Goal: Information Seeking & Learning: Find specific fact

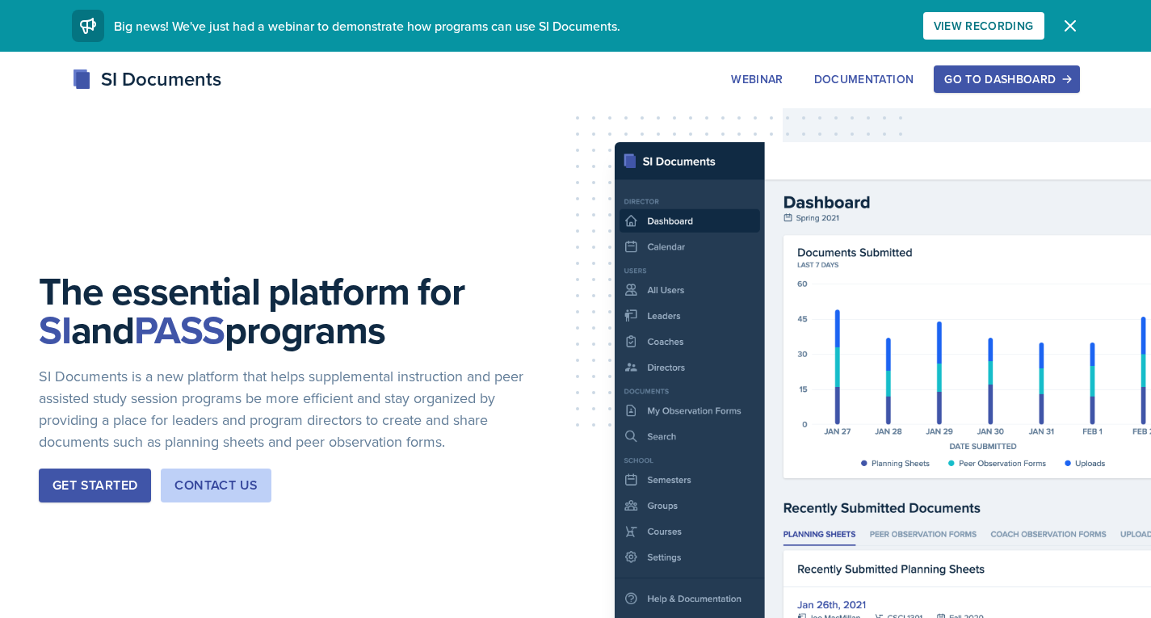
click at [993, 80] on div "Go to Dashboard" at bounding box center [1006, 79] width 124 height 13
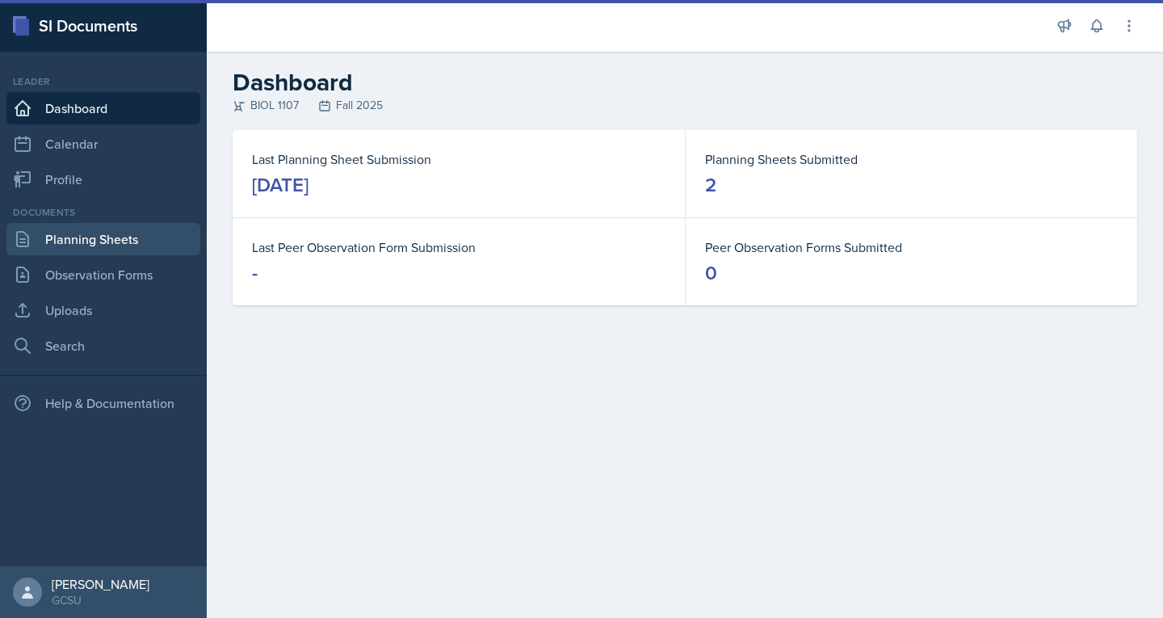
click at [127, 237] on link "Planning Sheets" at bounding box center [103, 239] width 194 height 32
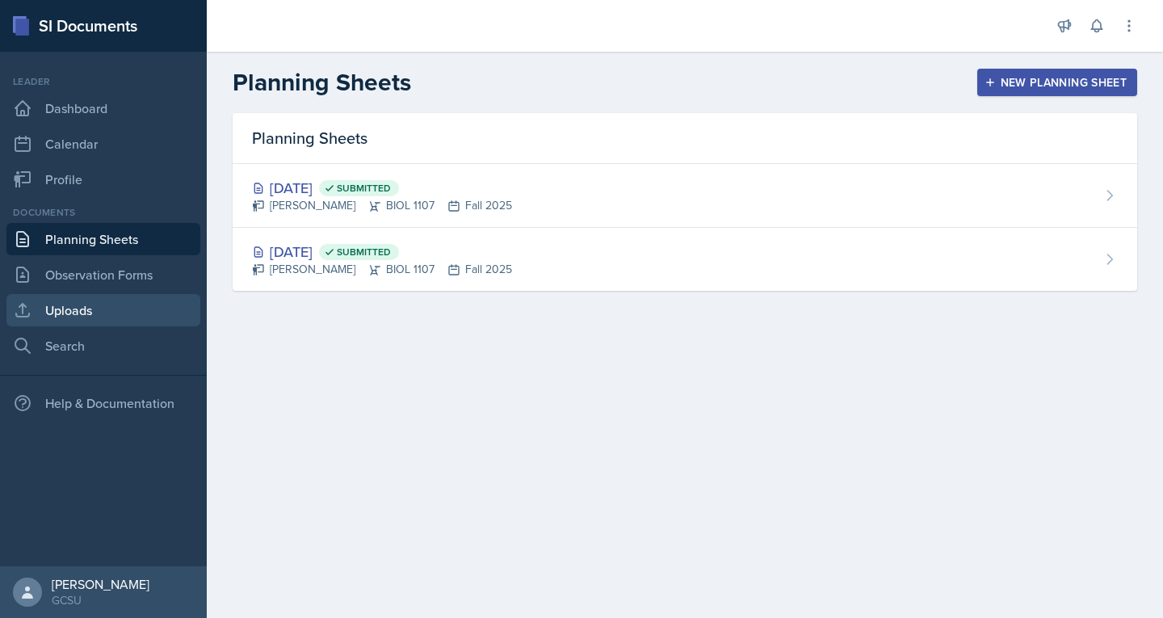
click at [107, 305] on link "Uploads" at bounding box center [103, 310] width 194 height 32
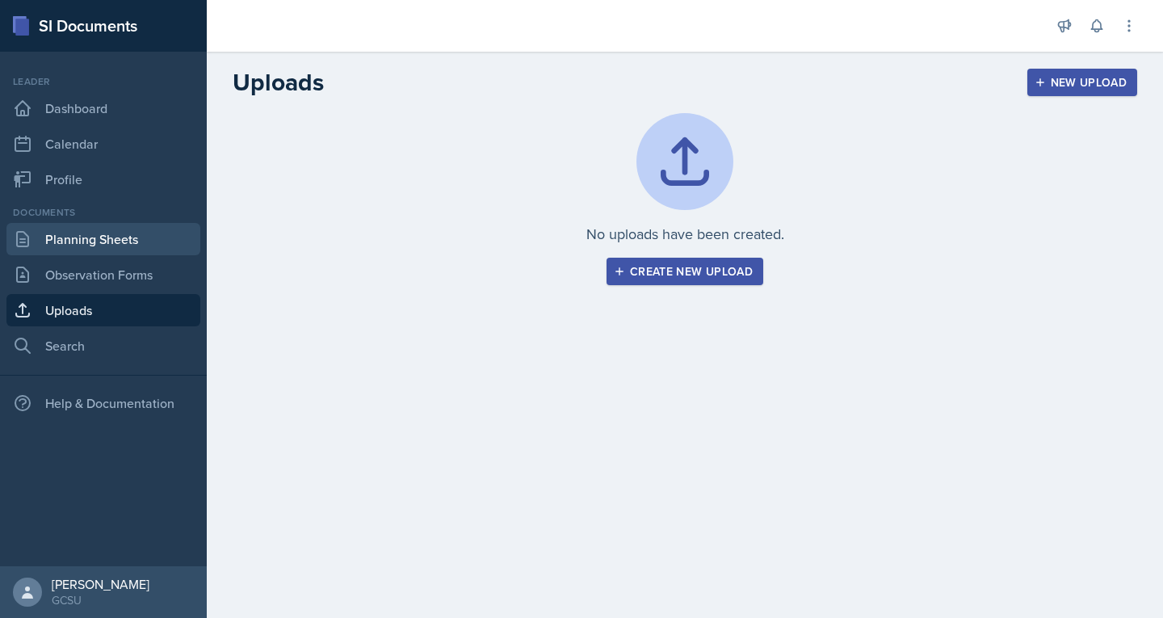
click at [98, 238] on link "Planning Sheets" at bounding box center [103, 239] width 194 height 32
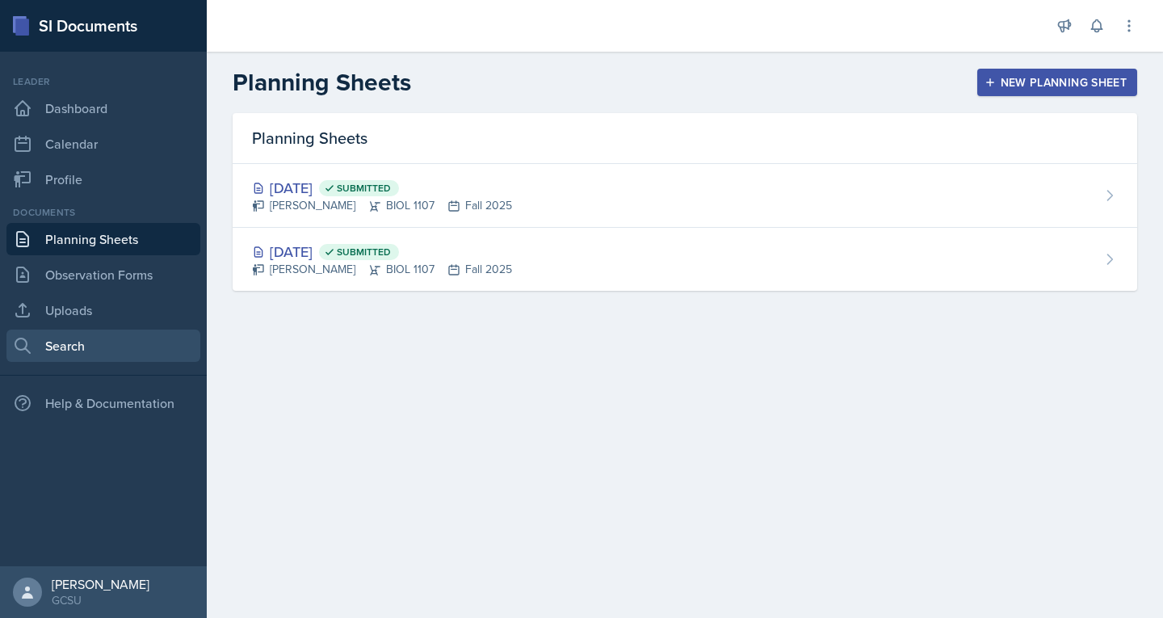
click at [75, 343] on link "Search" at bounding box center [103, 346] width 194 height 32
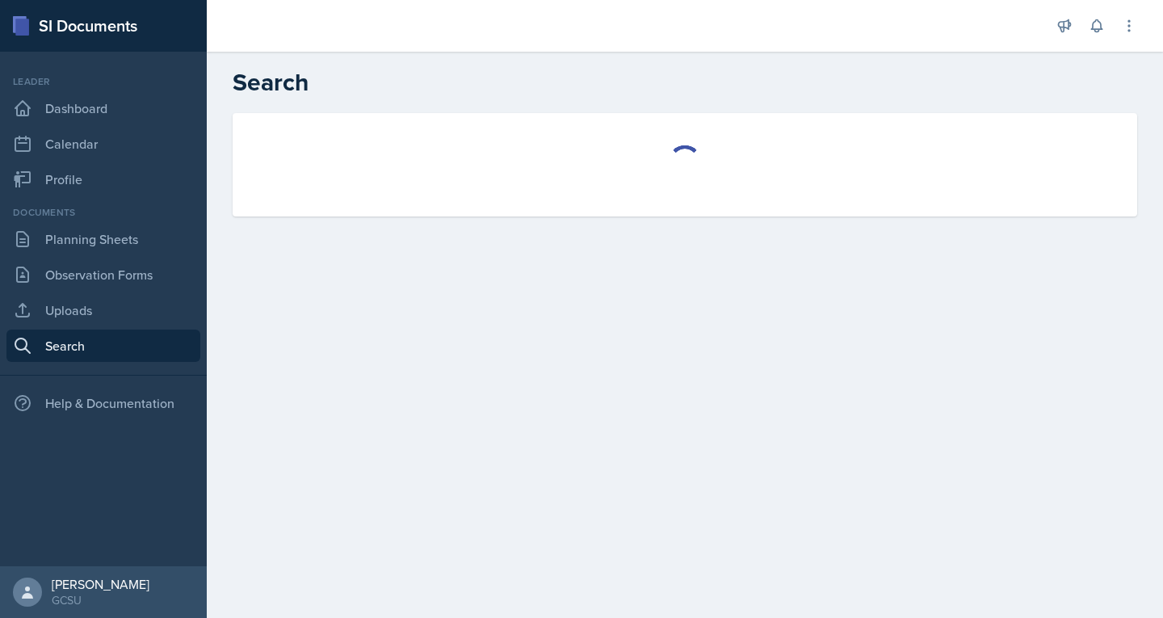
select select "all"
select select "1"
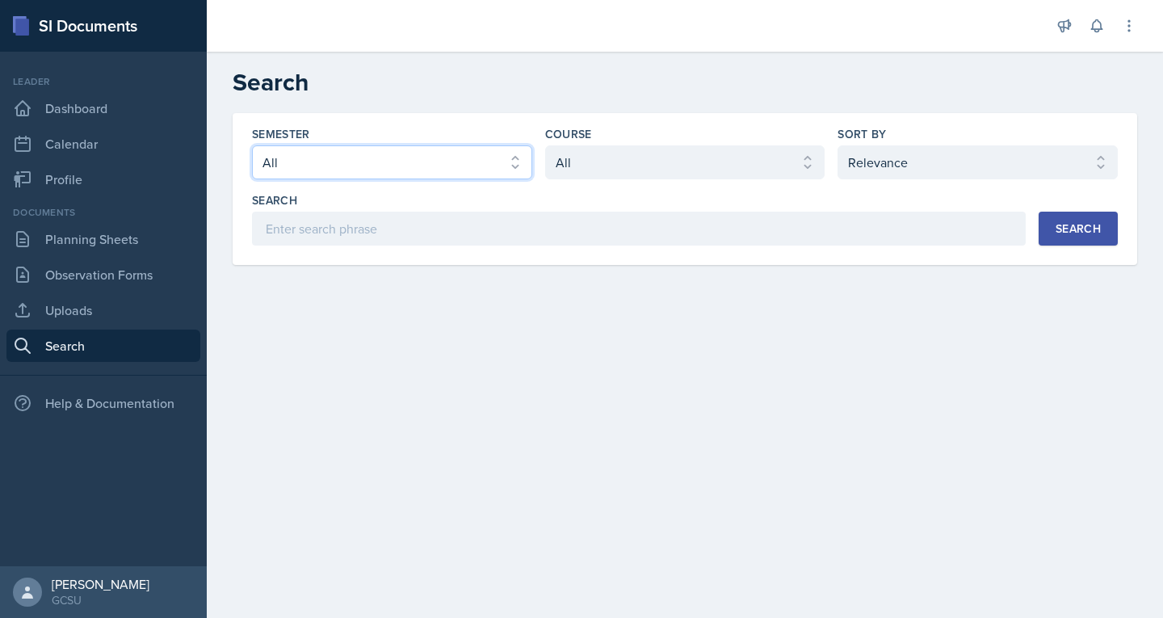
click at [422, 159] on select "Select semester All Fall 2025 Spring 2025 Fall 2024 Spring 2024 Fall 2023 Sprin…" at bounding box center [392, 162] width 280 height 34
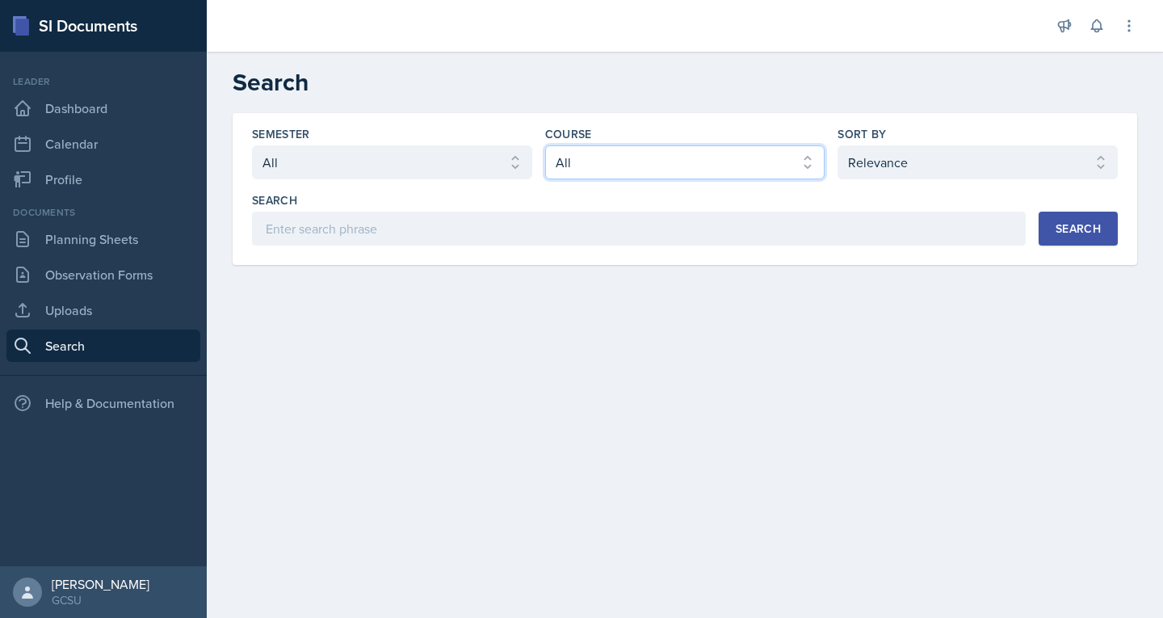
click at [579, 157] on select "Select course All ACCT 3101 ACCT 3102 ASTR 1000 BIOL 1100 BIOL 1107 BIOL 1108 B…" at bounding box center [685, 162] width 280 height 34
select select "6d02d006-d2ce-4ab3-bc11-53b48f3c94ca"
click at [545, 145] on select "Select course All ACCT 3101 ACCT 3102 ASTR 1000 BIOL 1100 BIOL 1107 BIOL 1108 B…" at bounding box center [685, 162] width 280 height 34
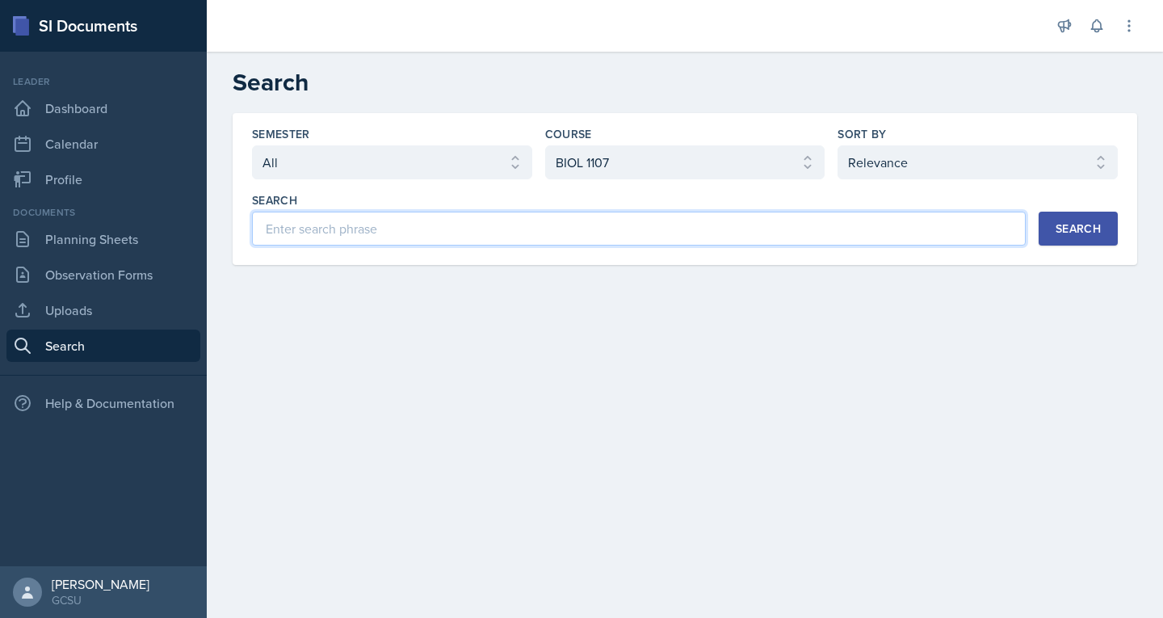
click at [698, 227] on input at bounding box center [639, 229] width 774 height 34
type input "Chapter 4"
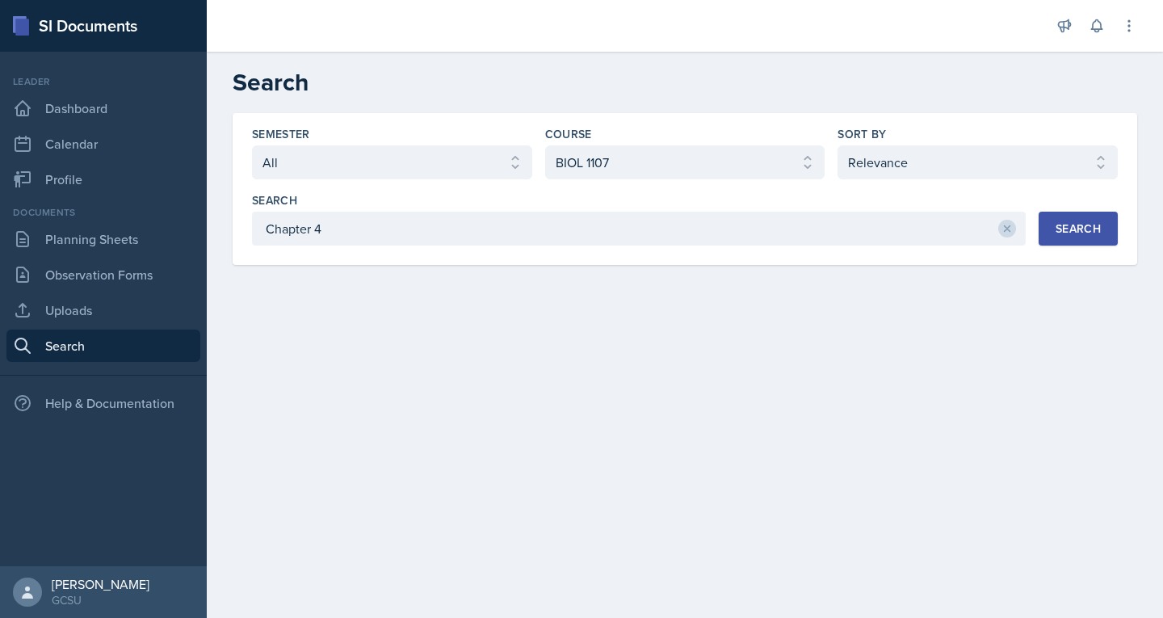
click at [1107, 236] on button "Search" at bounding box center [1078, 229] width 79 height 34
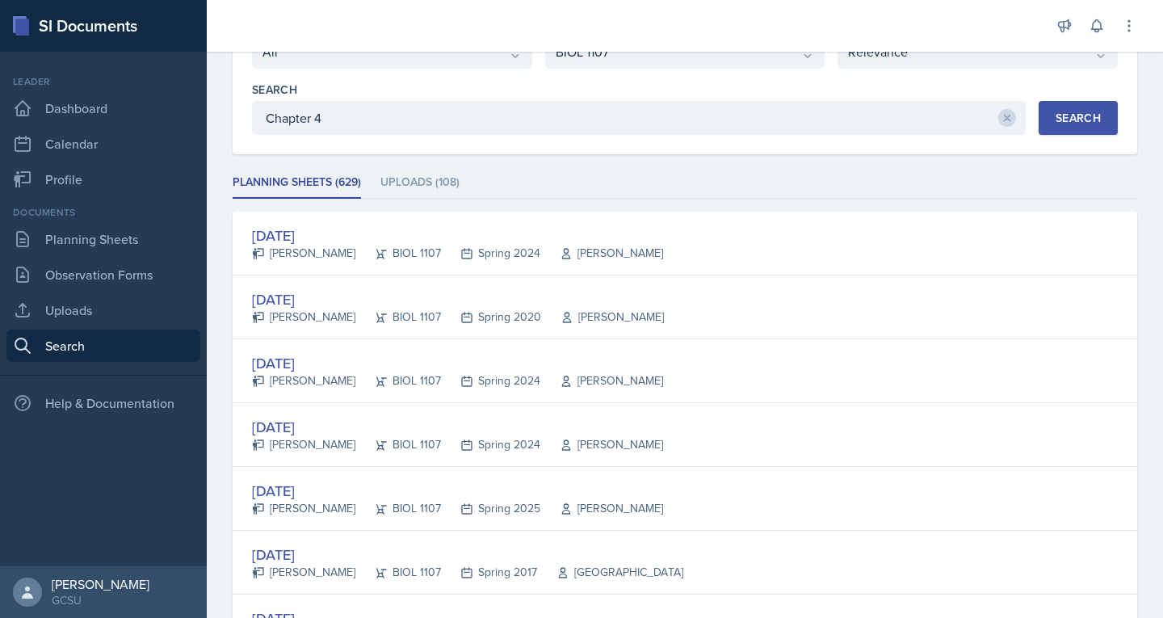
scroll to position [132, 0]
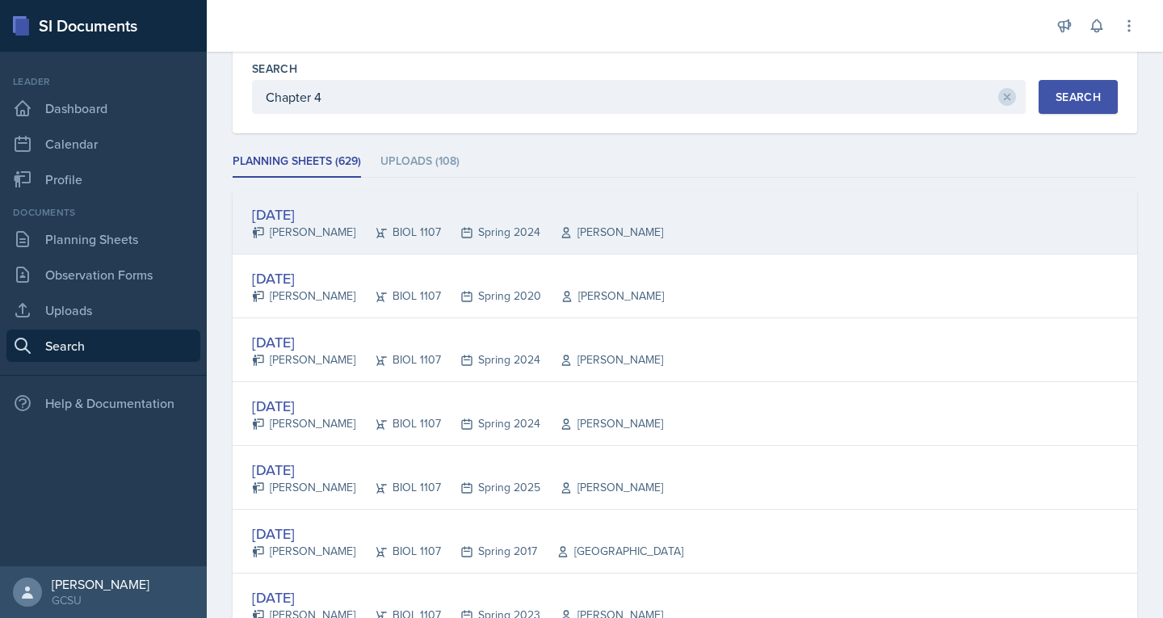
click at [376, 222] on div "[DATE]" at bounding box center [457, 215] width 411 height 22
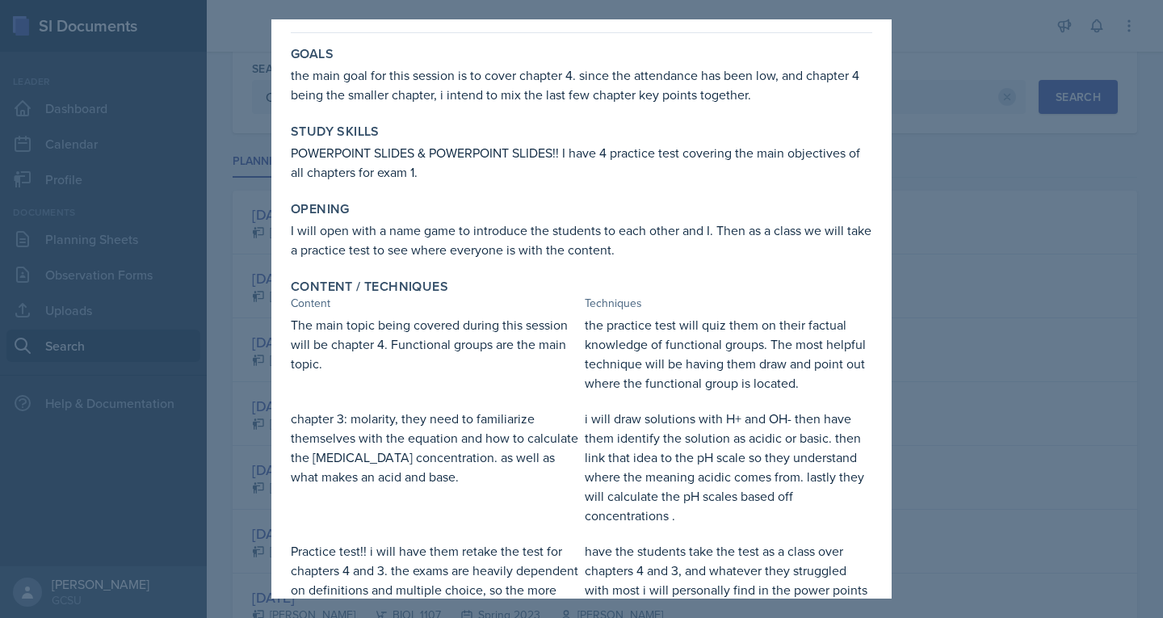
scroll to position [0, 0]
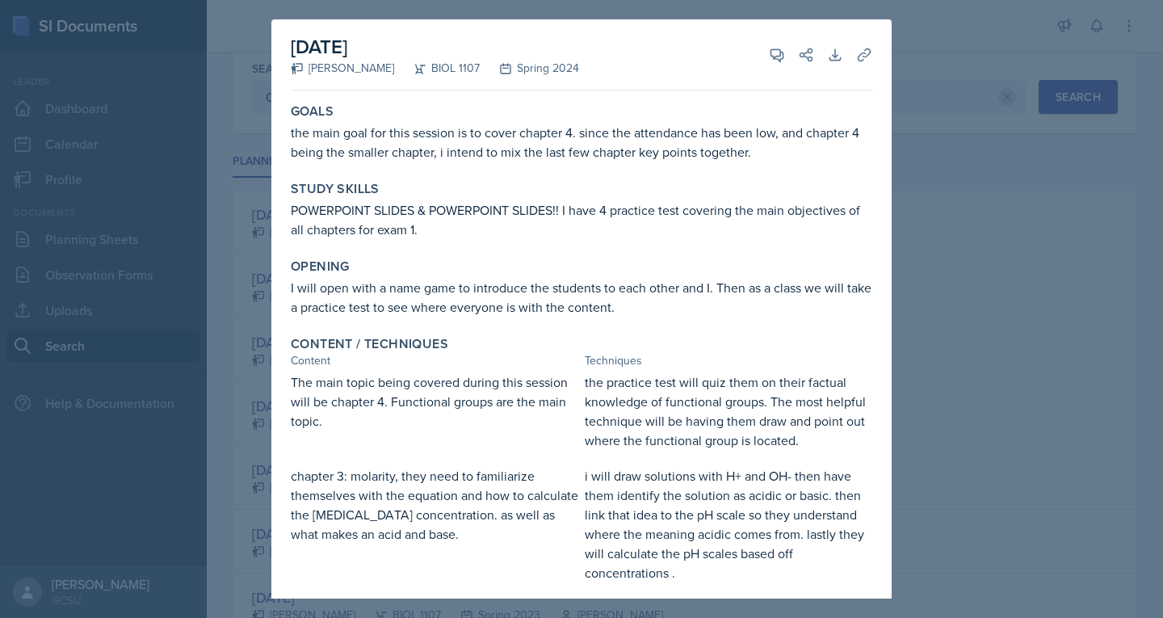
click at [951, 94] on div at bounding box center [581, 309] width 1163 height 618
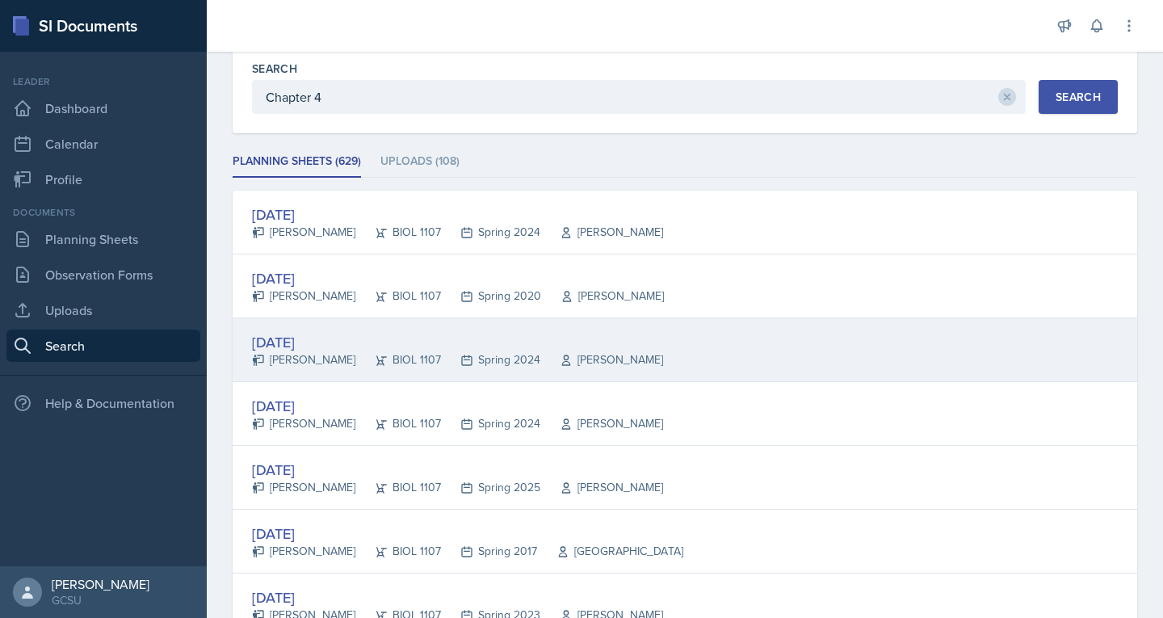
click at [310, 347] on div "[DATE]" at bounding box center [457, 342] width 411 height 22
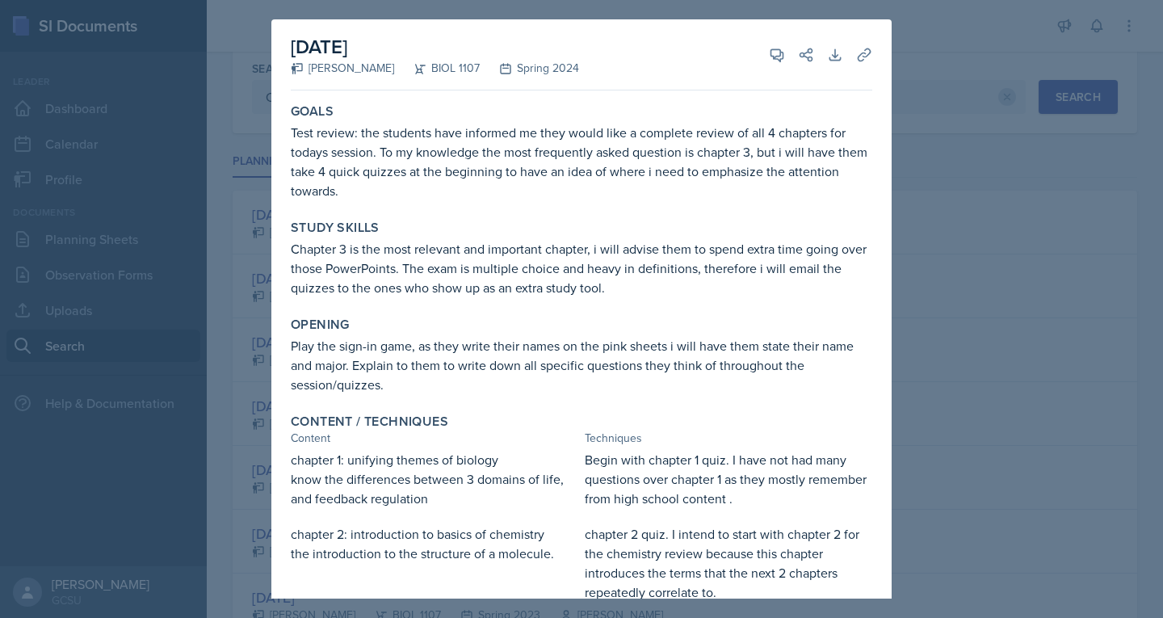
click at [931, 107] on div at bounding box center [581, 309] width 1163 height 618
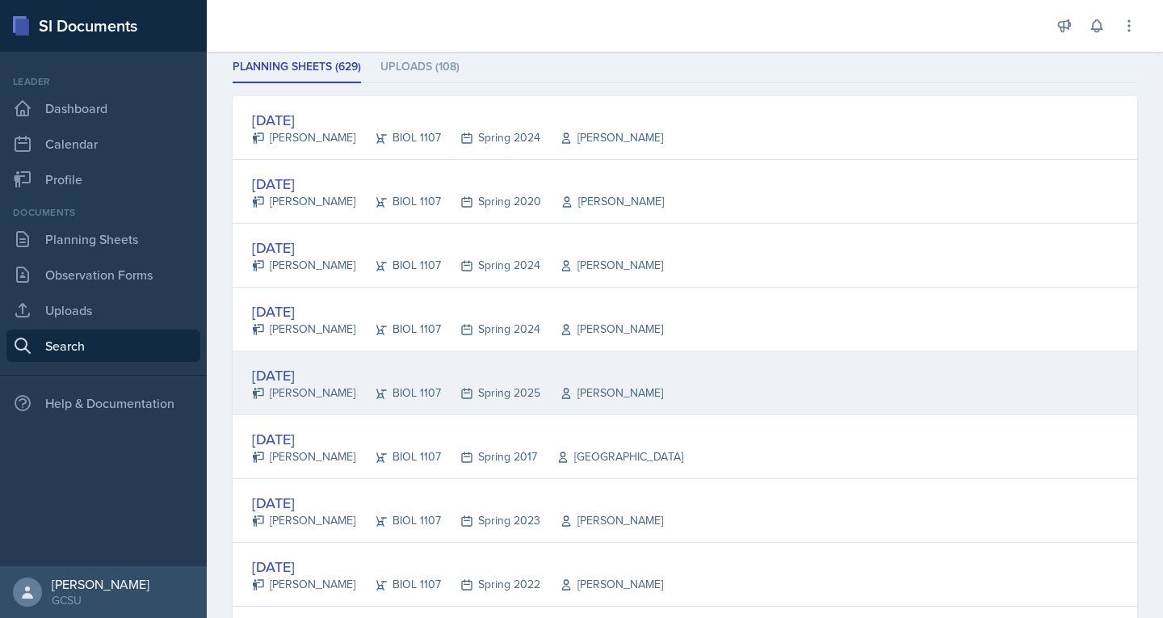
scroll to position [227, 0]
click at [302, 391] on div "[PERSON_NAME]" at bounding box center [303, 392] width 103 height 17
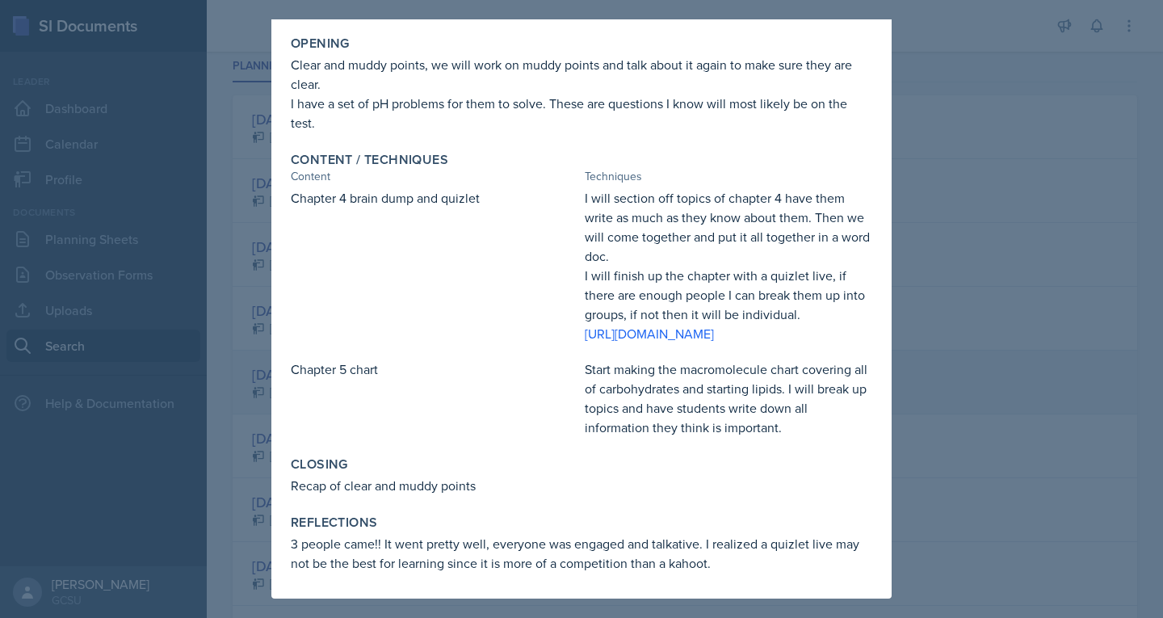
scroll to position [242, 0]
click at [641, 325] on link "[URL][DOMAIN_NAME]" at bounding box center [649, 334] width 129 height 18
click at [934, 238] on div at bounding box center [581, 309] width 1163 height 618
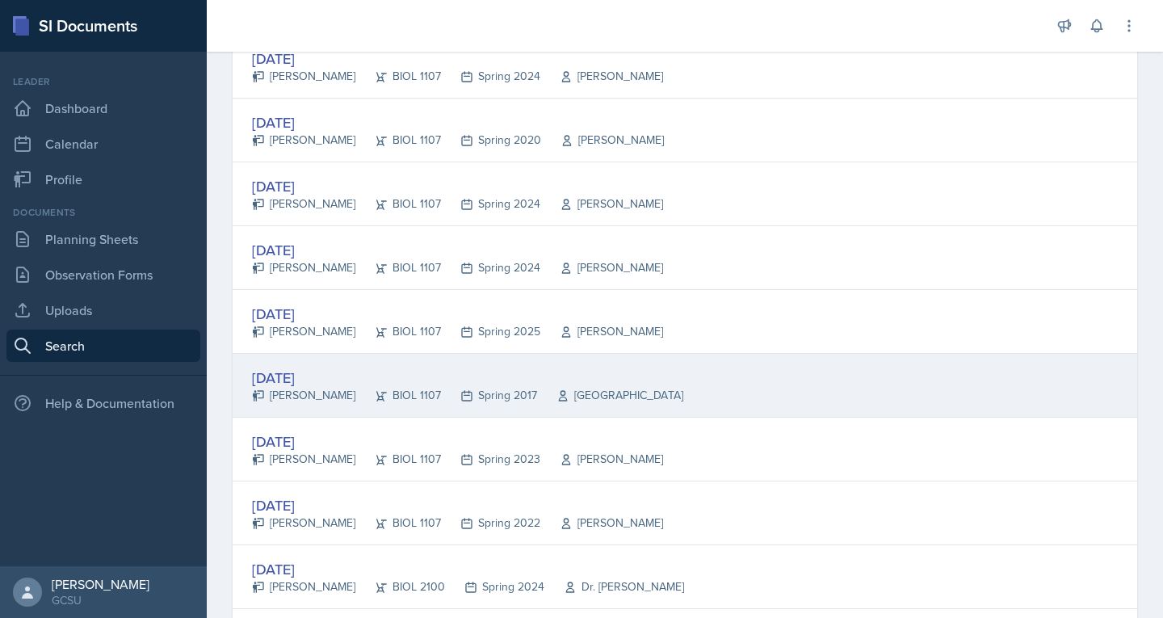
scroll to position [300, 0]
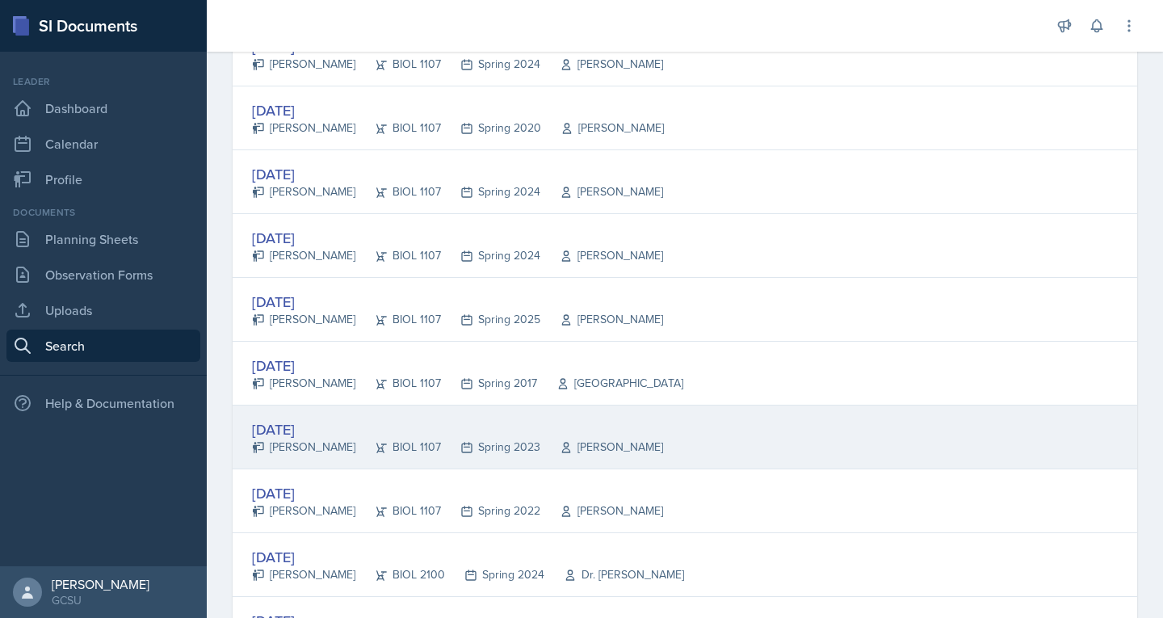
click at [490, 445] on div "Spring 2023" at bounding box center [490, 447] width 99 height 17
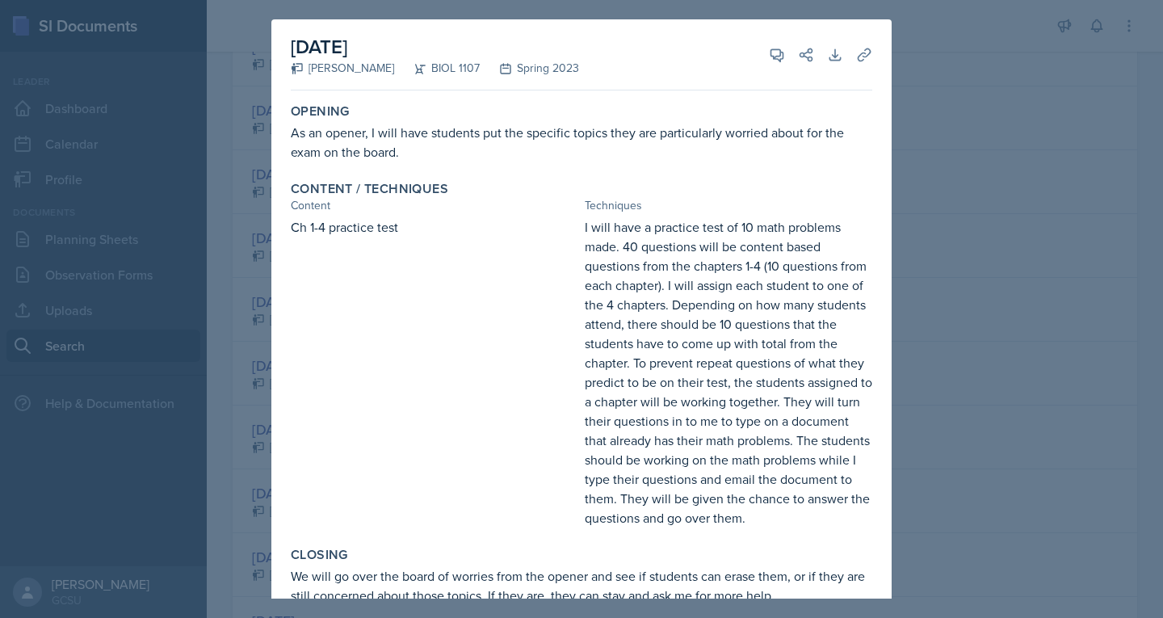
click at [947, 41] on div at bounding box center [581, 309] width 1163 height 618
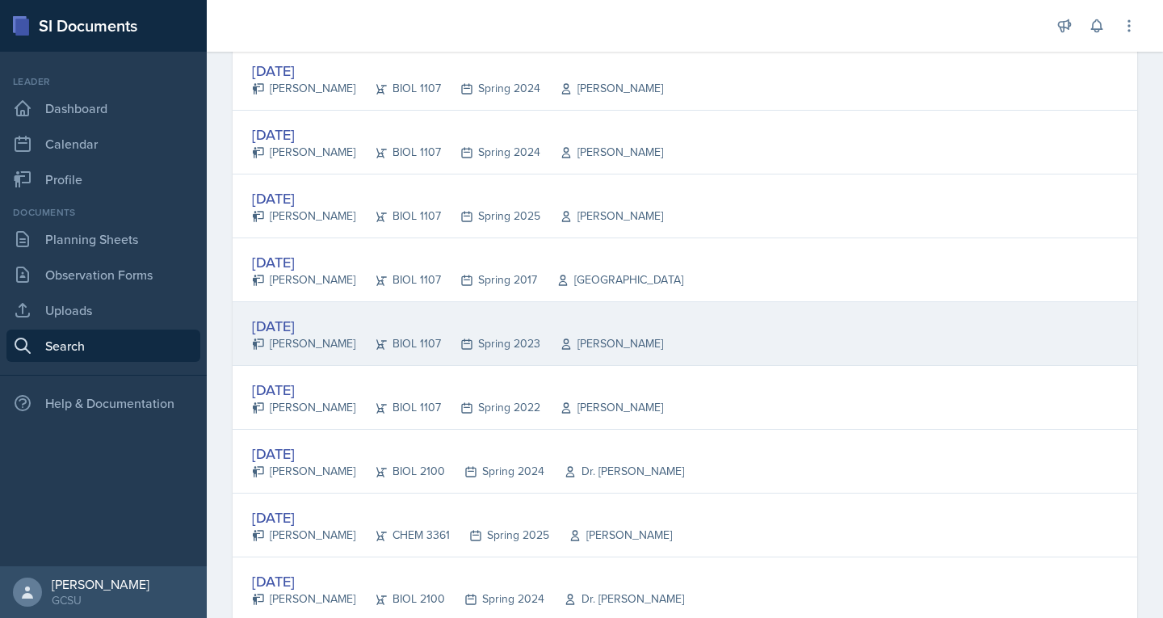
scroll to position [418, 0]
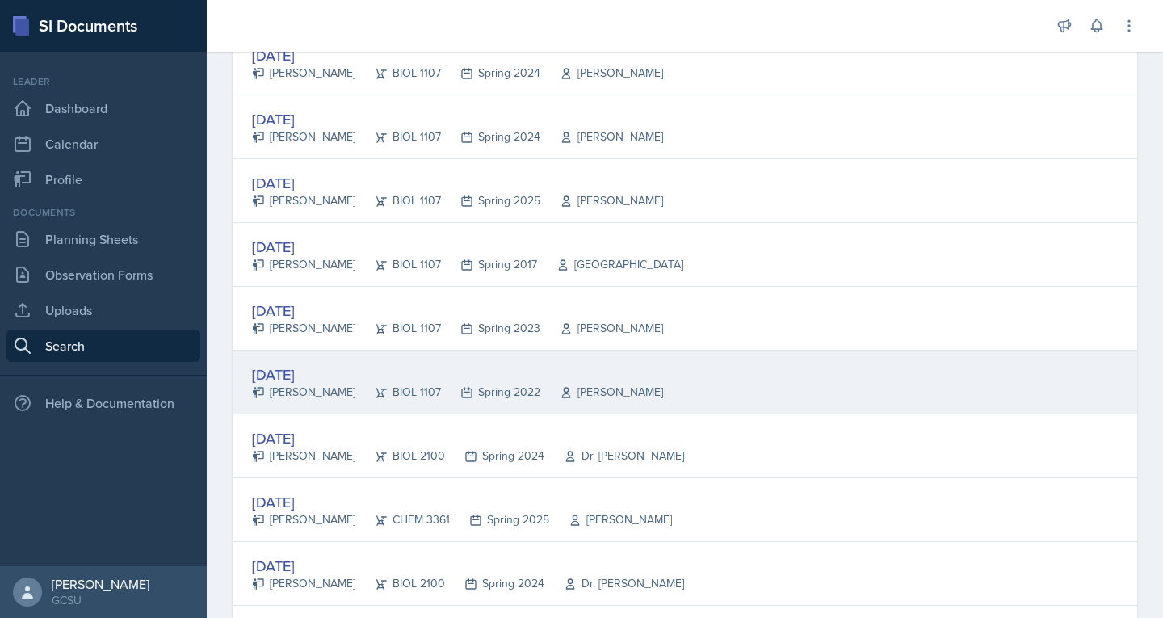
click at [297, 396] on div "[PERSON_NAME]" at bounding box center [303, 392] width 103 height 17
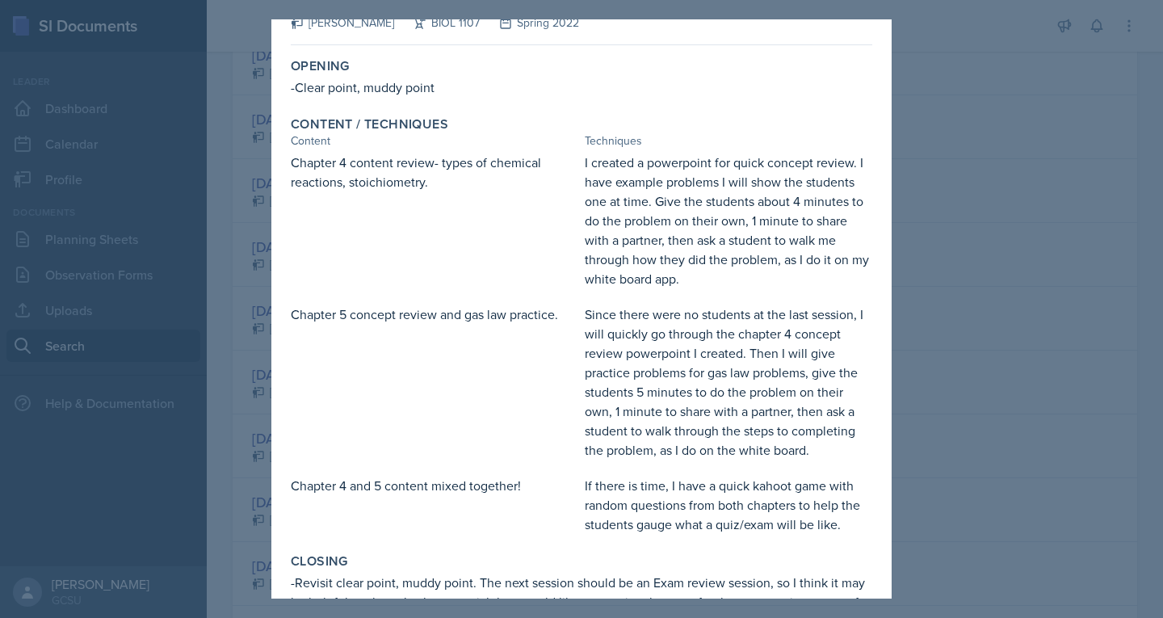
scroll to position [47, 0]
click at [1063, 179] on div at bounding box center [581, 309] width 1163 height 618
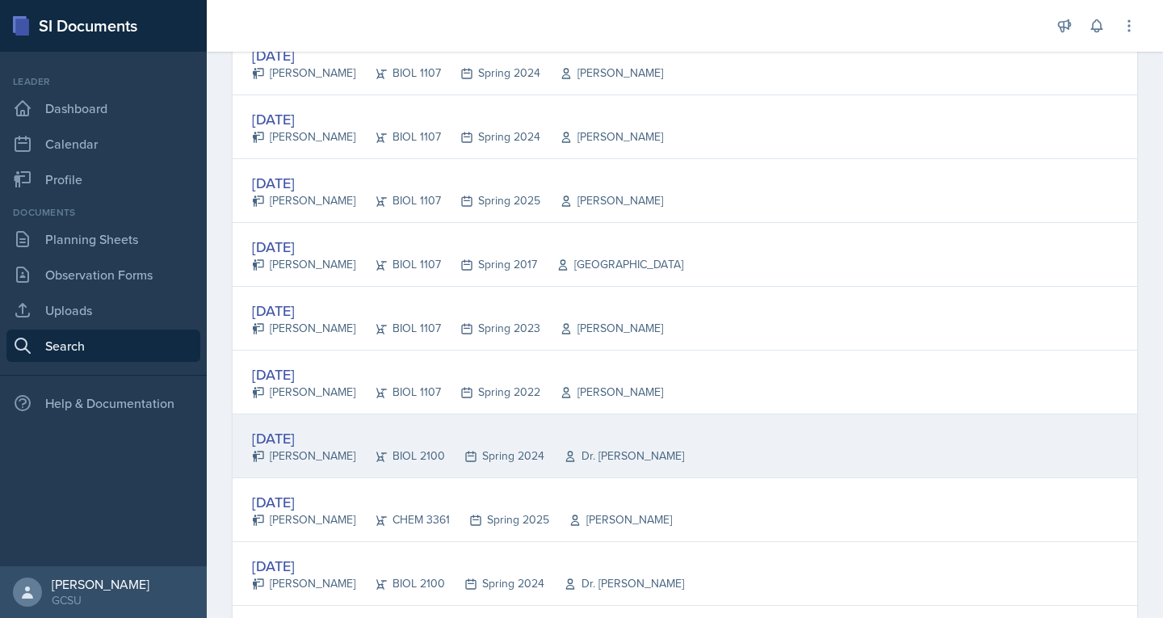
click at [315, 438] on div "[DATE]" at bounding box center [468, 438] width 432 height 22
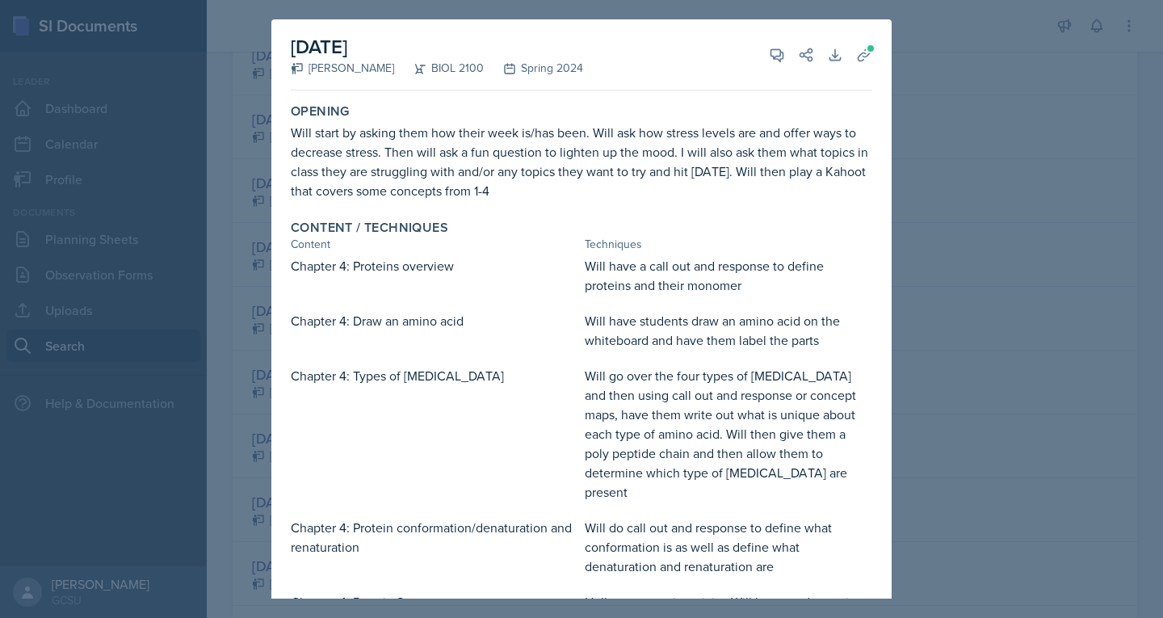
click at [948, 42] on div at bounding box center [581, 309] width 1163 height 618
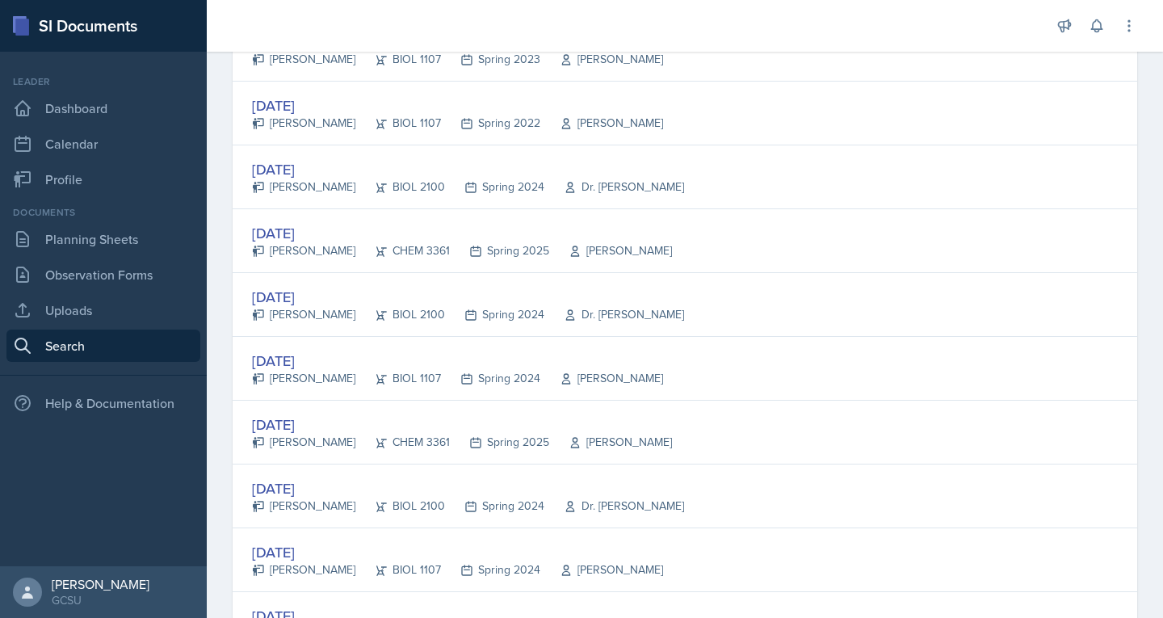
scroll to position [689, 0]
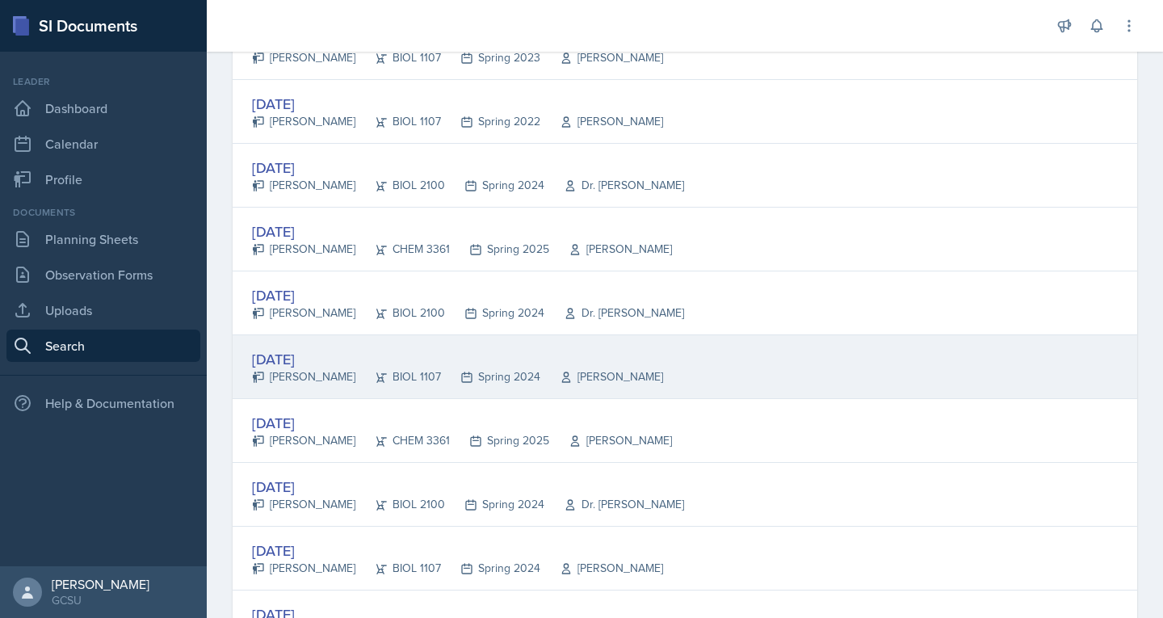
click at [441, 372] on div "Spring 2024" at bounding box center [490, 376] width 99 height 17
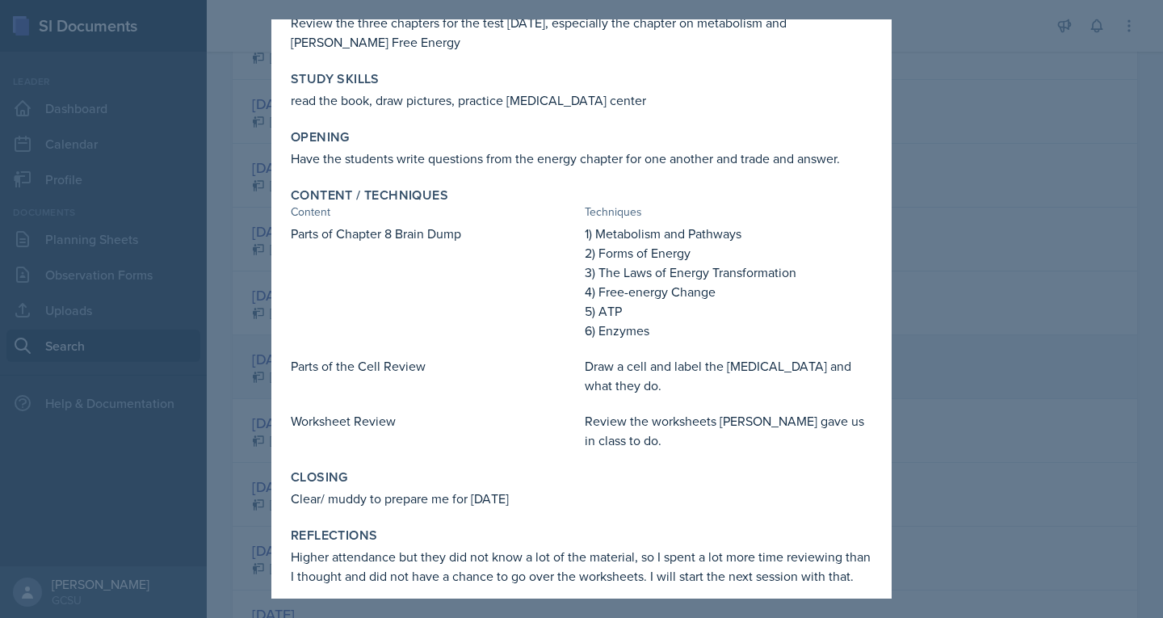
scroll to position [142, 0]
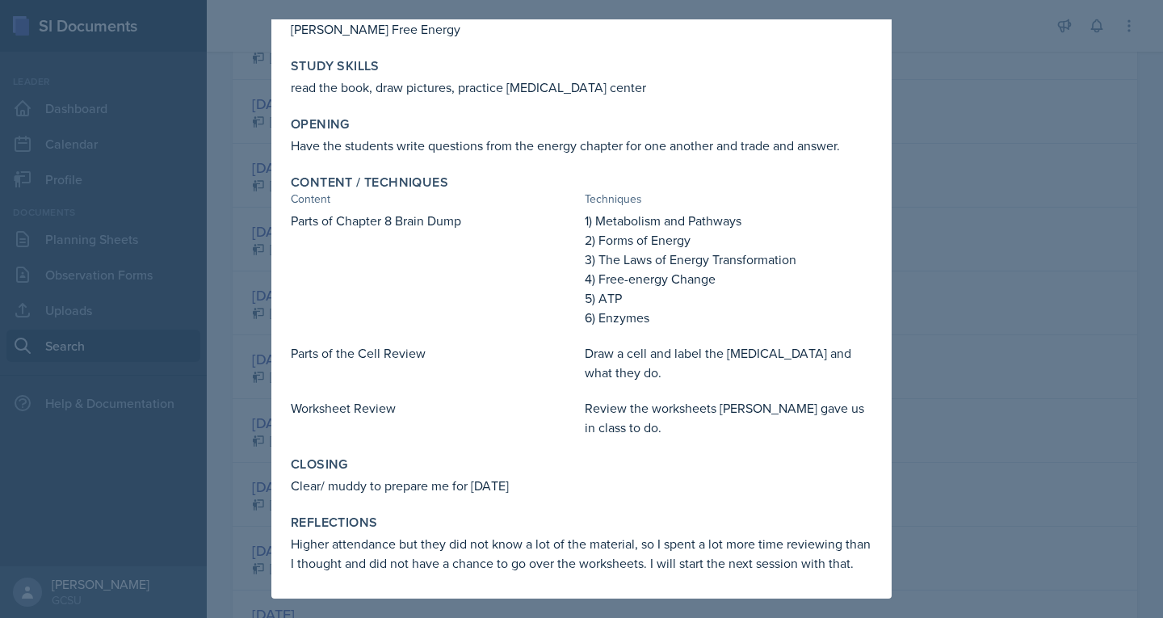
click at [943, 78] on div at bounding box center [581, 309] width 1163 height 618
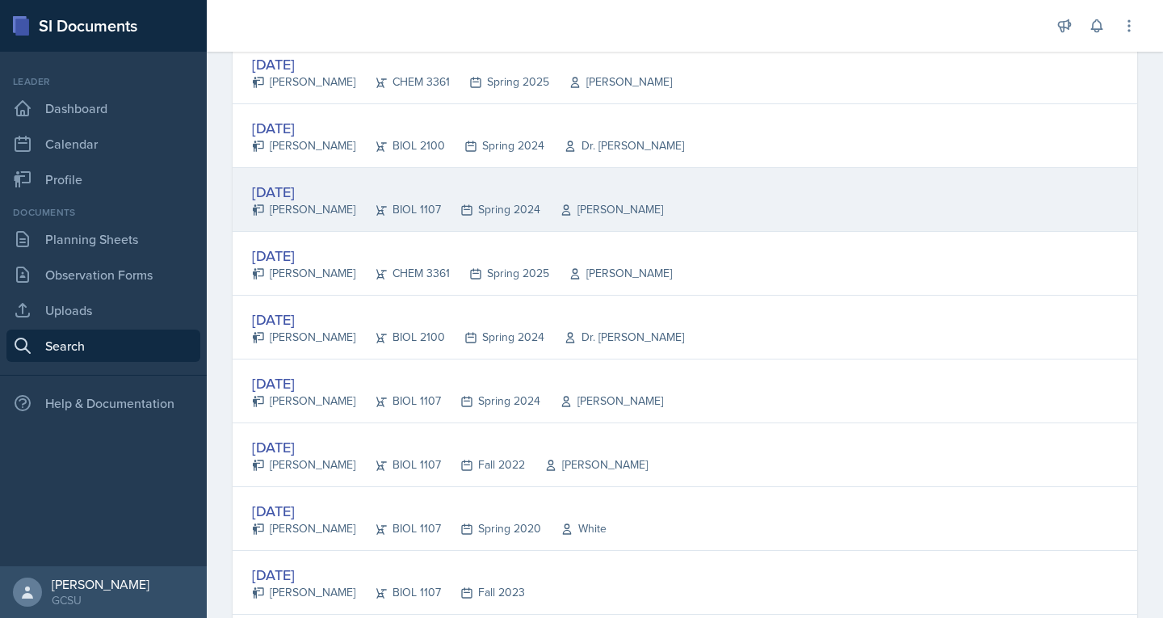
scroll to position [858, 0]
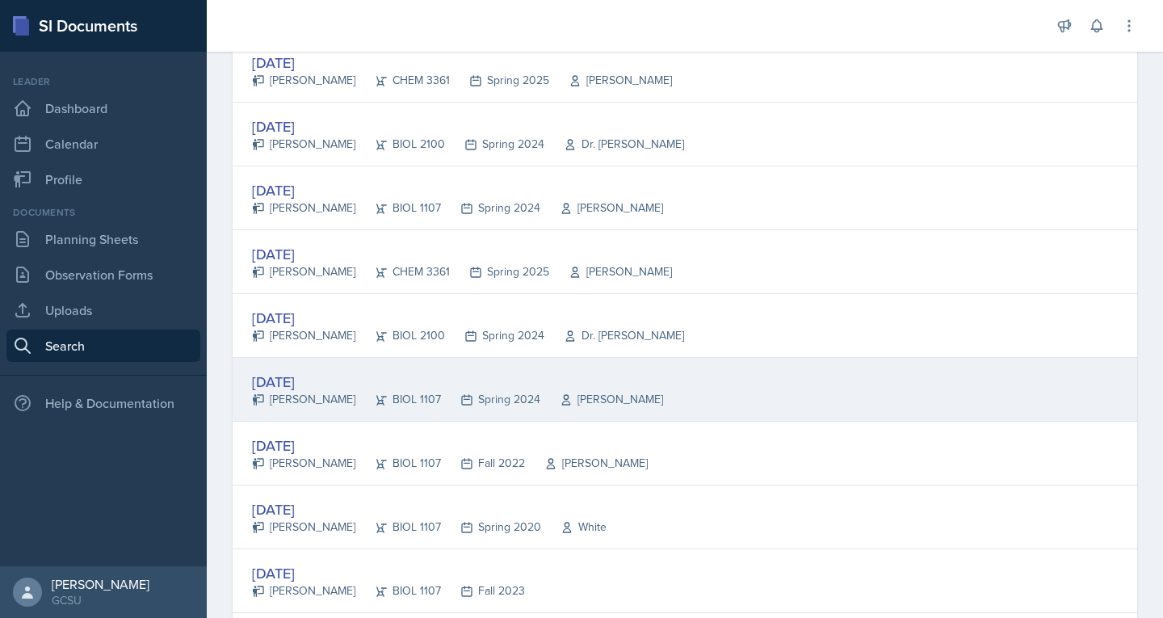
click at [309, 392] on div "[PERSON_NAME]" at bounding box center [303, 399] width 103 height 17
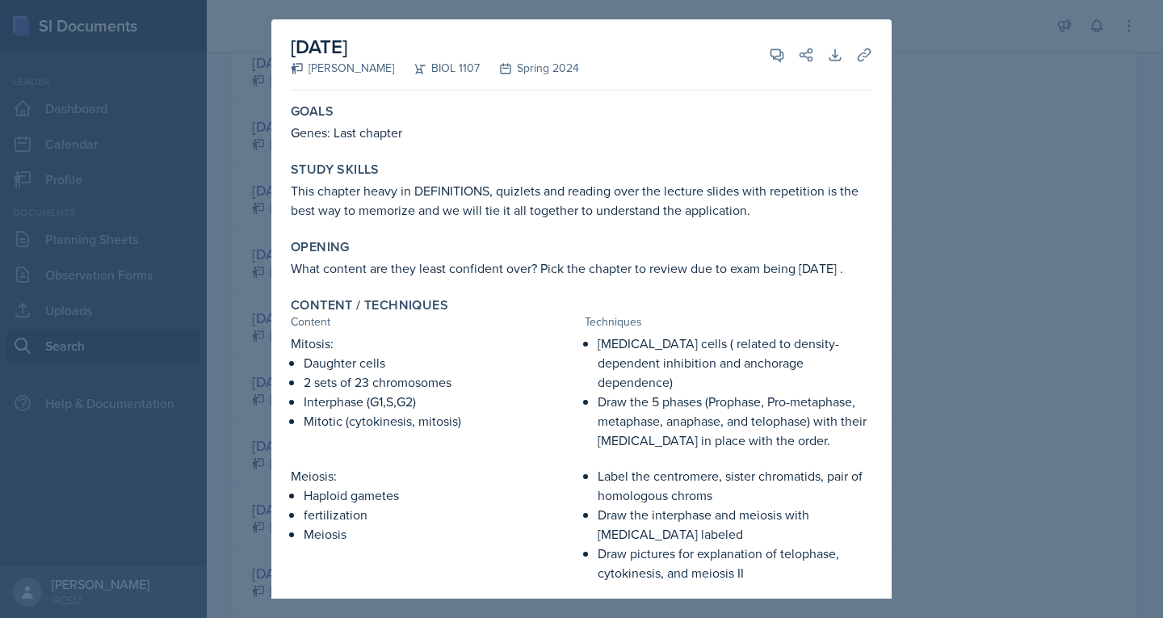
click at [959, 86] on div at bounding box center [581, 309] width 1163 height 618
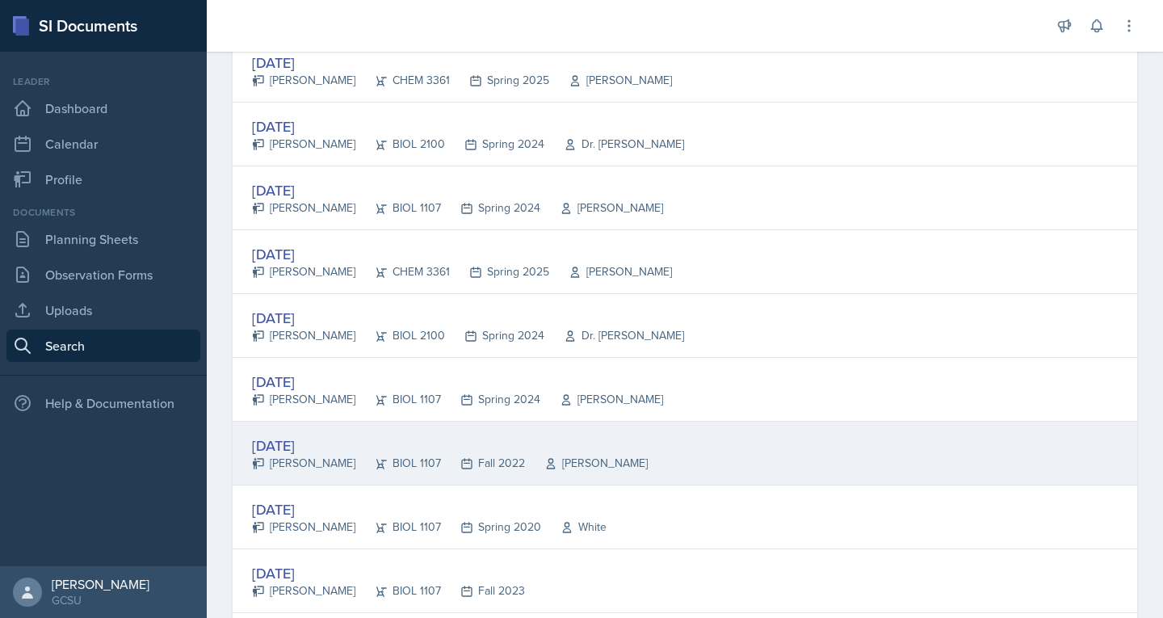
click at [291, 452] on div "[DATE]" at bounding box center [450, 446] width 396 height 22
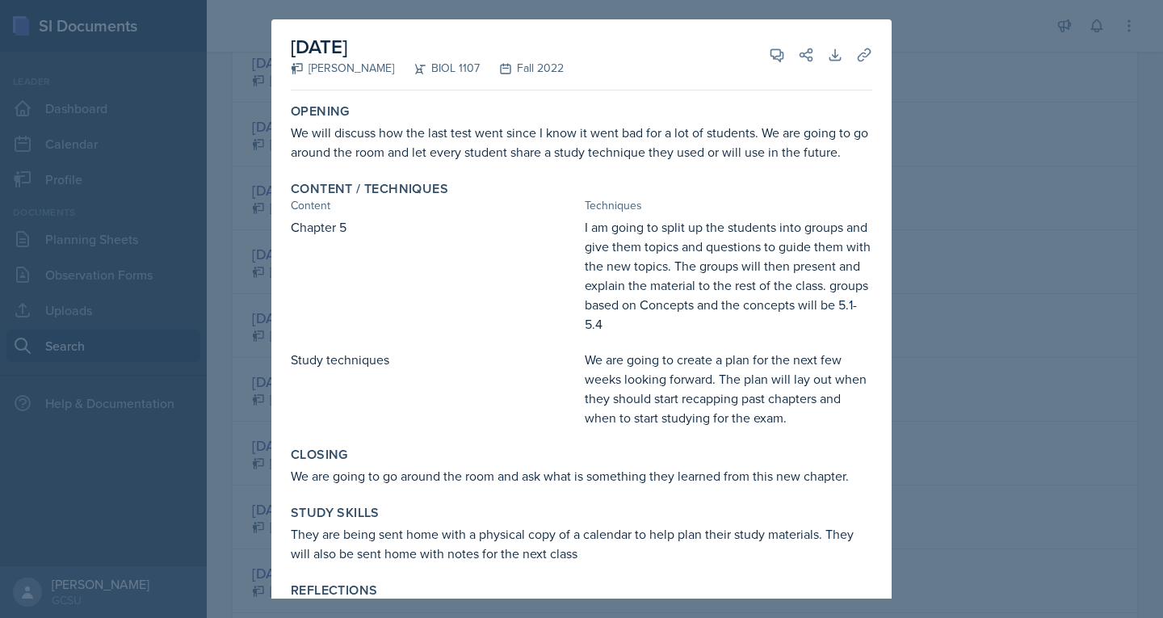
click at [980, 44] on div at bounding box center [581, 309] width 1163 height 618
